Goal: Information Seeking & Learning: Learn about a topic

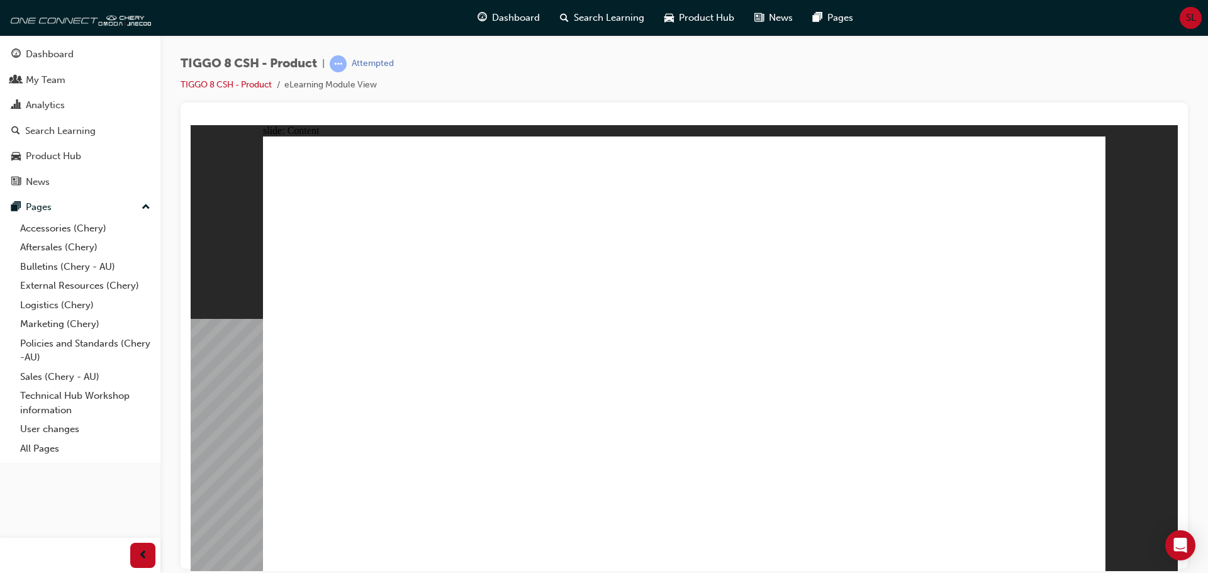
click at [1123, 223] on div "slide: Content TIGGO 8 CSH - DRIVETRAIN OVERVIEW Rectangle 1 Experience the Pow…" at bounding box center [684, 348] width 987 height 446
drag, startPoint x: 638, startPoint y: 314, endPoint x: 837, endPoint y: 324, distance: 199.0
